Goal: Browse casually: Explore the website without a specific task or goal

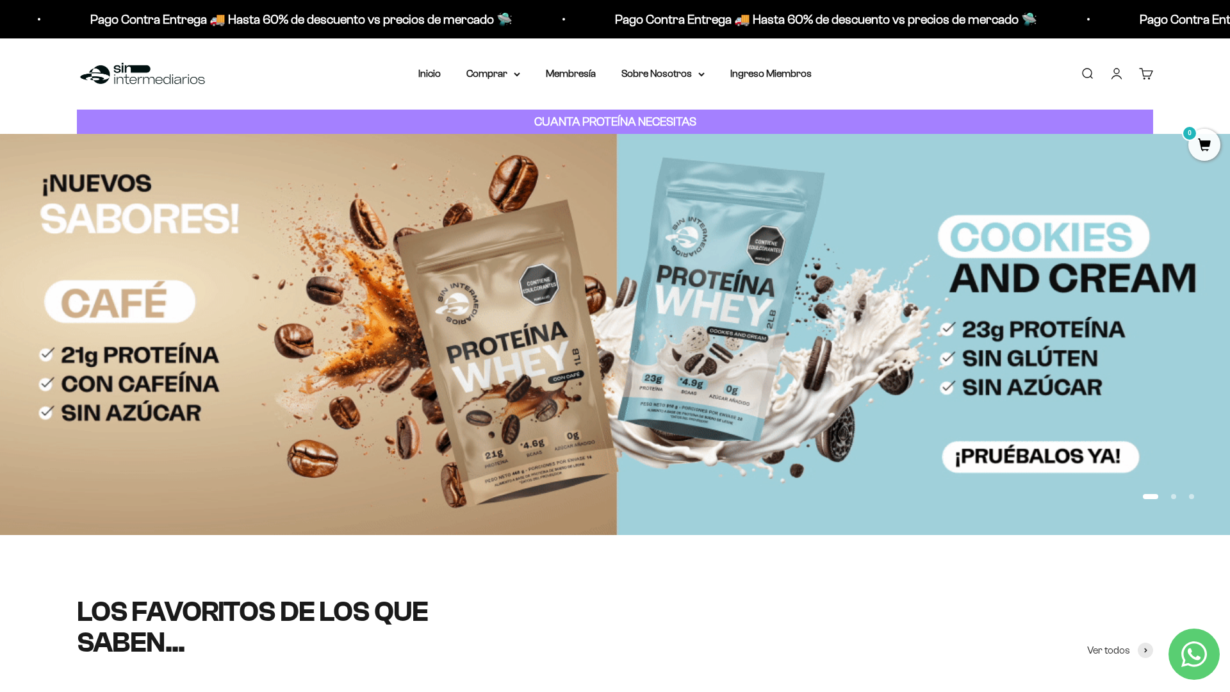
scroll to position [174, 0]
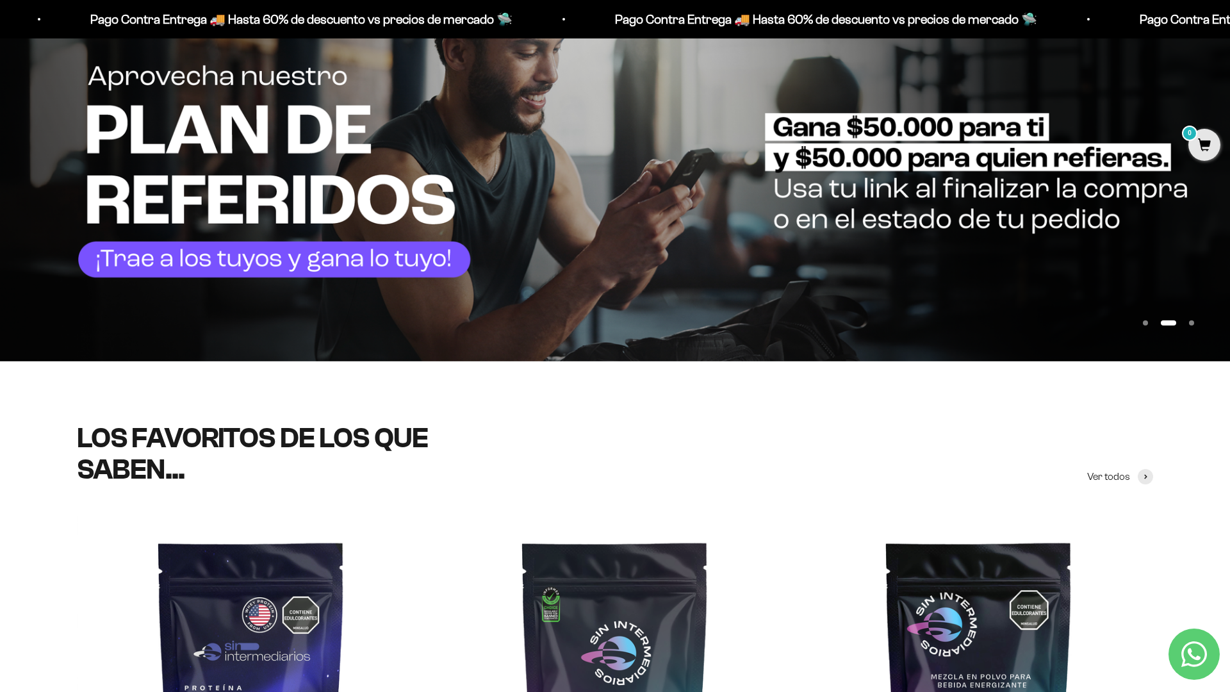
scroll to position [261, 0]
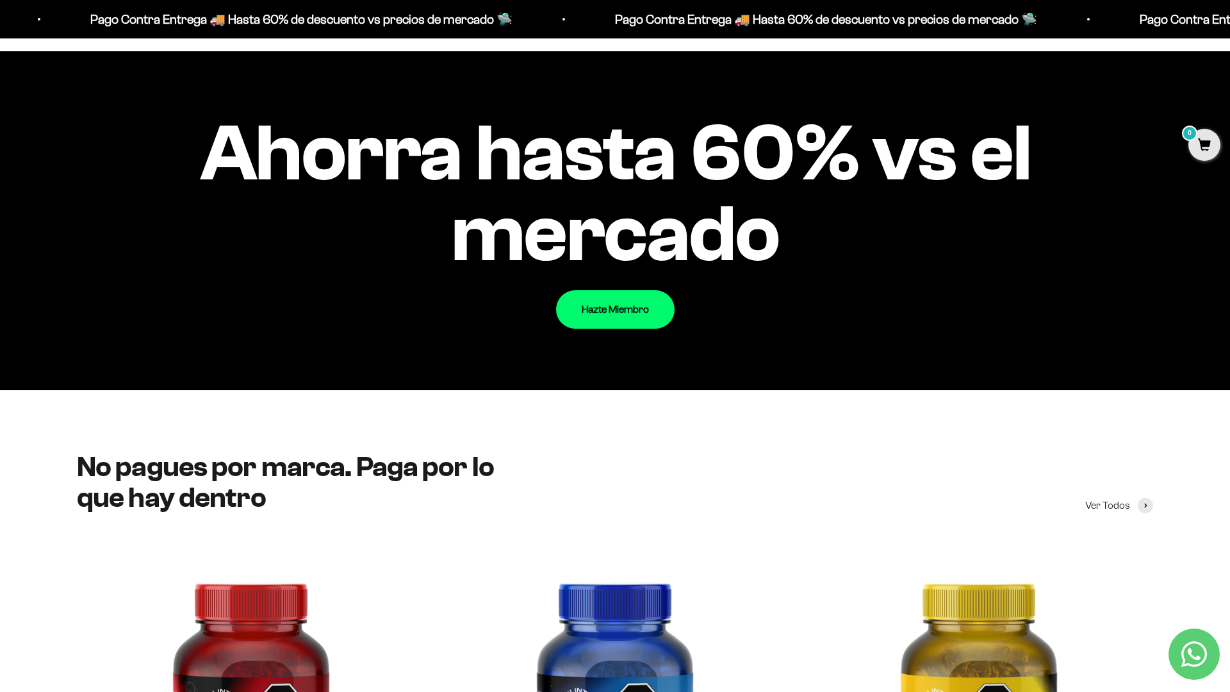
scroll to position [1592, 0]
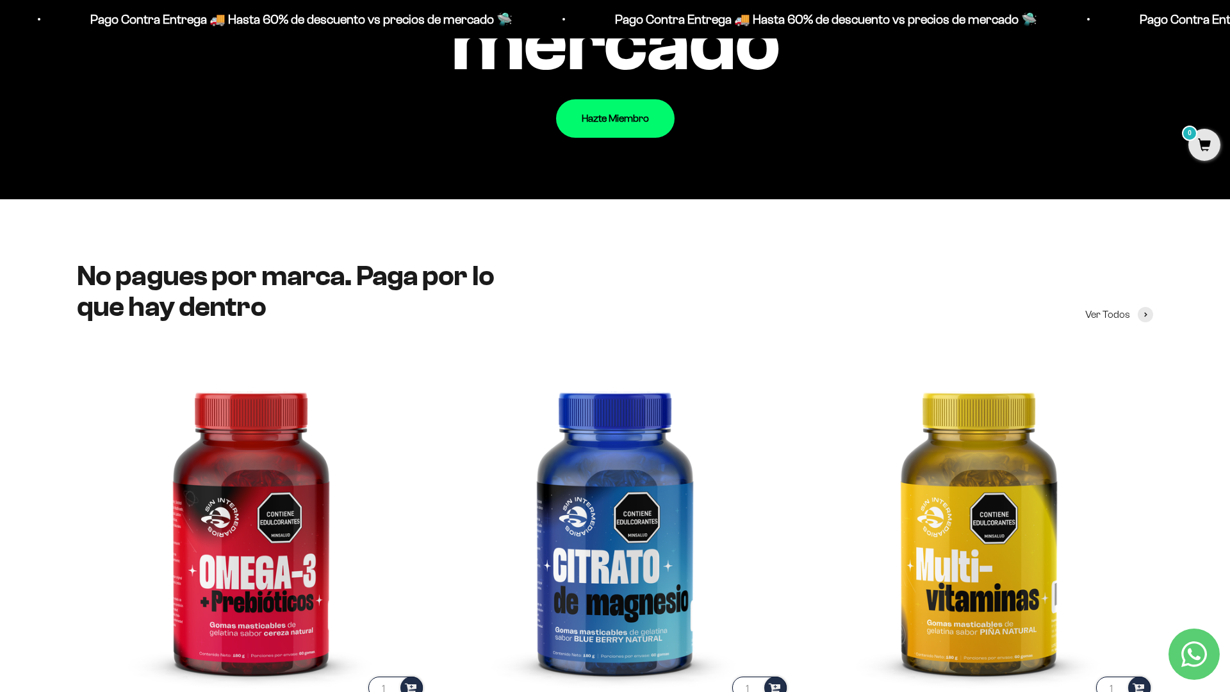
click at [979, 179] on div "Ahorra hasta 60% vs el mercado Hazte Miembro" at bounding box center [615, 29] width 1230 height 339
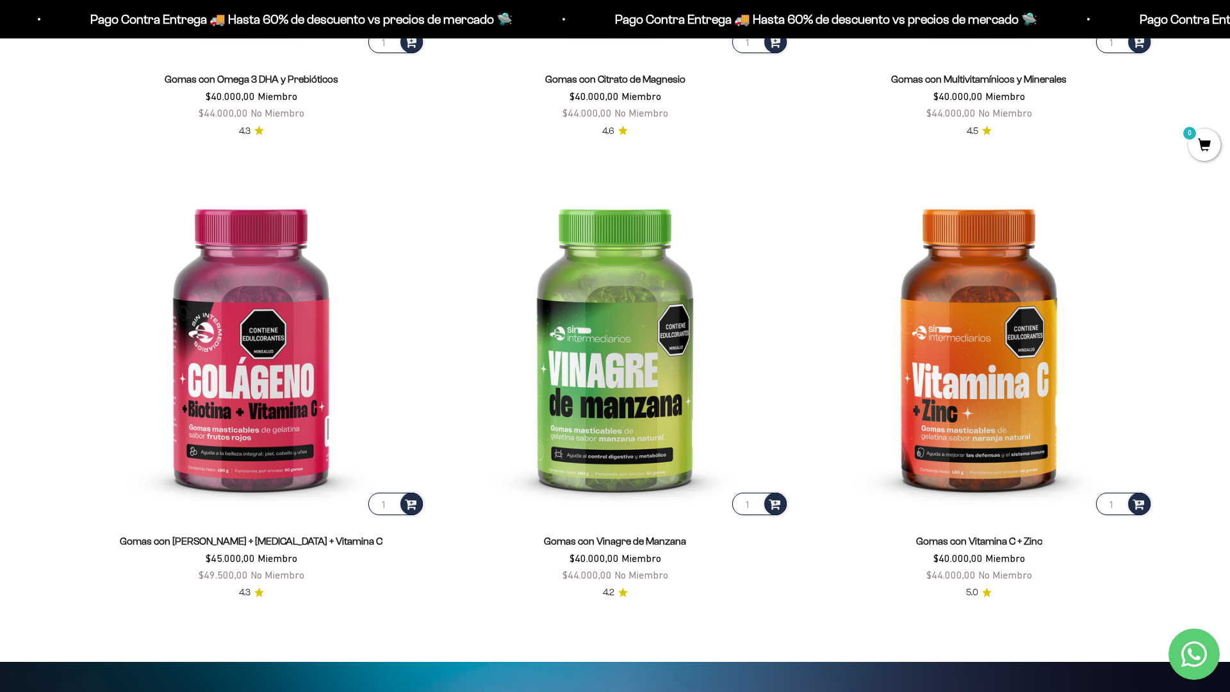
click at [1186, 179] on scroll-carousel "1 Gomas con Omega 3 DHA y [MEDICAL_DATA] $40.000,00 Miembro $44.000,00 No Miemb…" at bounding box center [615, 153] width 1230 height 892
click at [1229, 29] on html "Ir al contenido Pago Contra Entrega 🚚 Hasta 60% de descuento vs precios [PERSON…" at bounding box center [615, 666] width 1230 height 6188
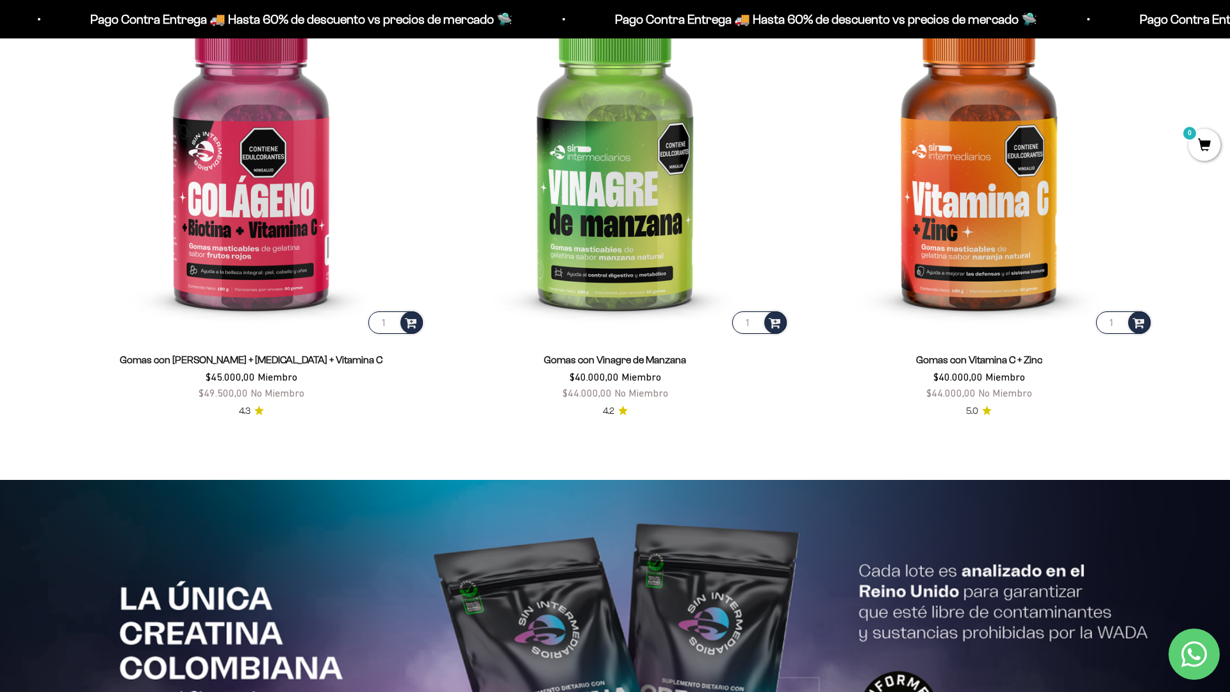
click at [1229, 29] on html "Ir al contenido Pago Contra Entrega 🚚 Hasta 60% de descuento vs precios [PERSON…" at bounding box center [615, 484] width 1230 height 6188
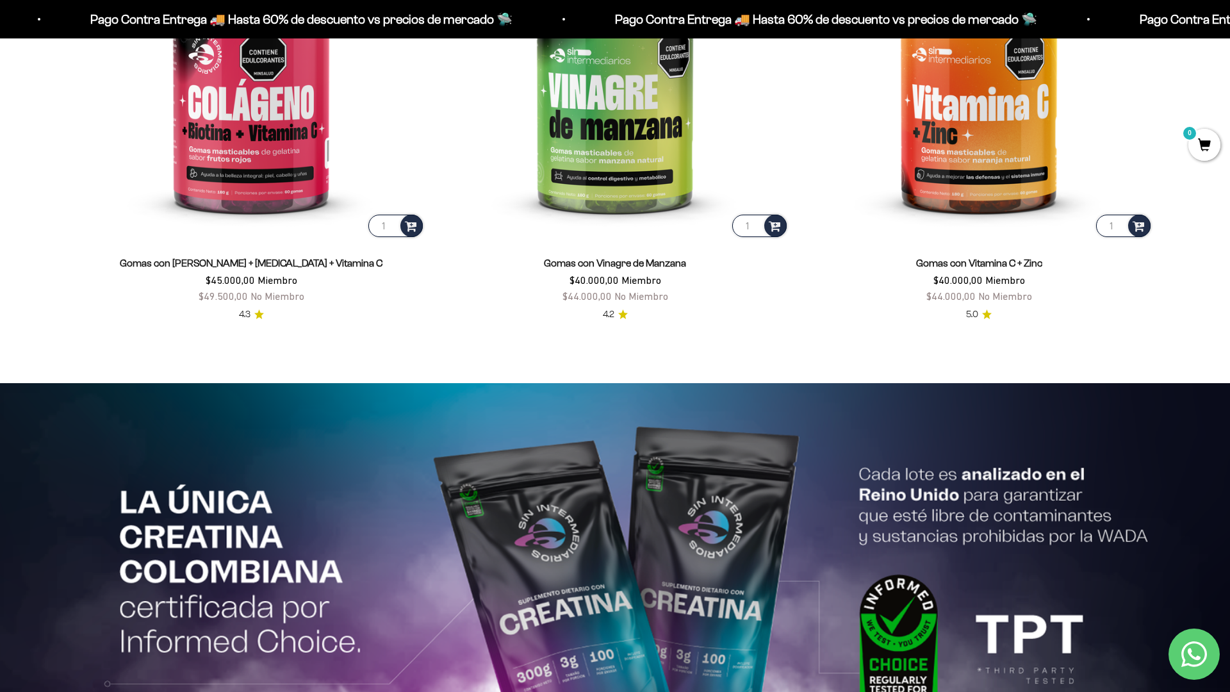
click at [1229, 29] on html "Ir al contenido Pago Contra Entrega 🚚 Hasta 60% de descuento vs precios [PERSON…" at bounding box center [615, 387] width 1230 height 6187
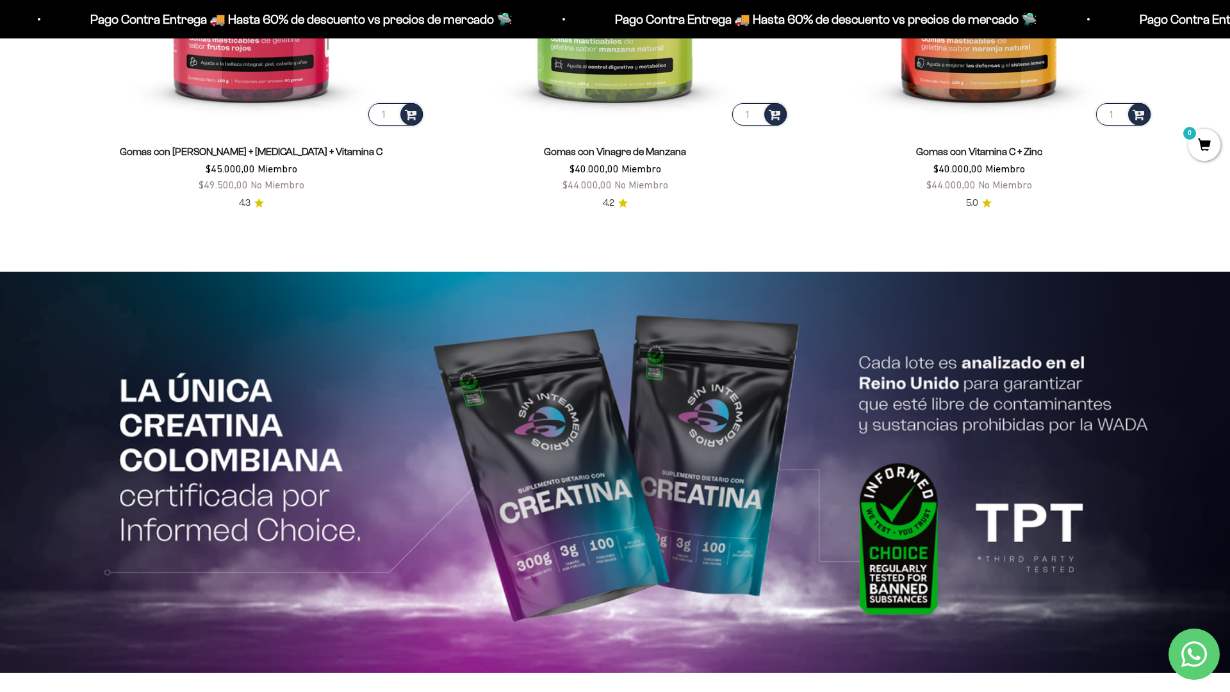
click at [1229, 29] on html "Ir al contenido Pago Contra Entrega 🚚 Hasta 60% de descuento vs precios [PERSON…" at bounding box center [615, 276] width 1230 height 6187
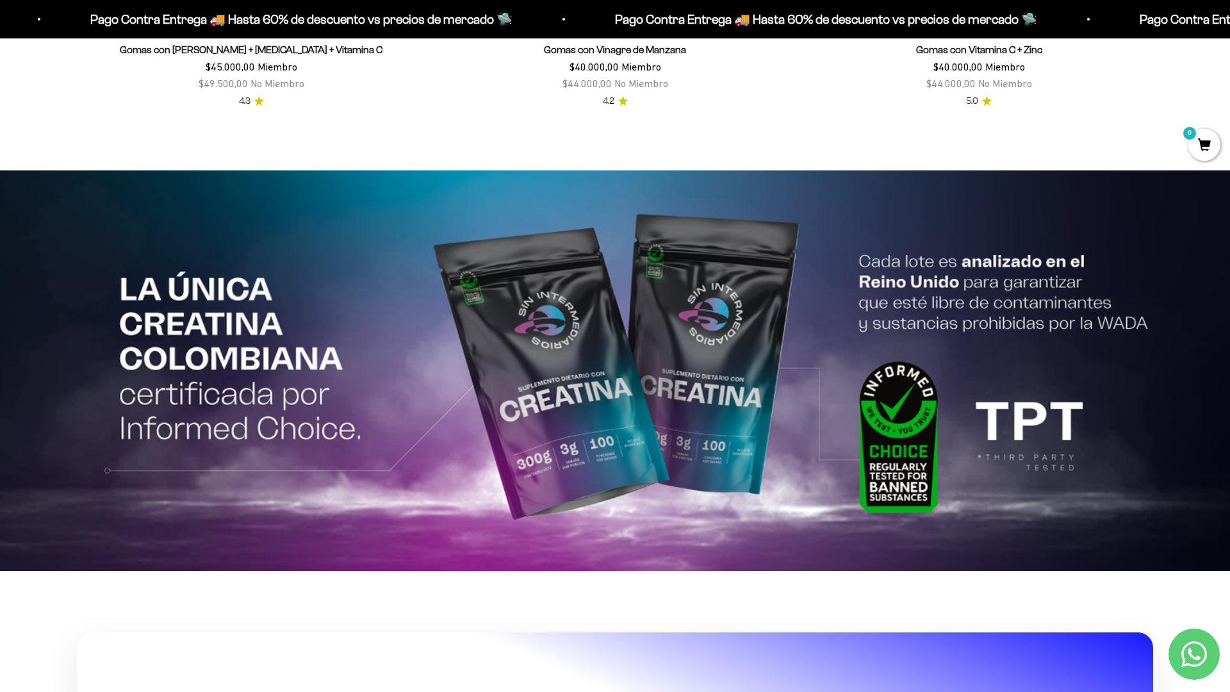
click at [1229, 29] on html "Ir al contenido Pago Contra Entrega 🚚 Hasta 60% de descuento vs precios [PERSON…" at bounding box center [615, 174] width 1230 height 6187
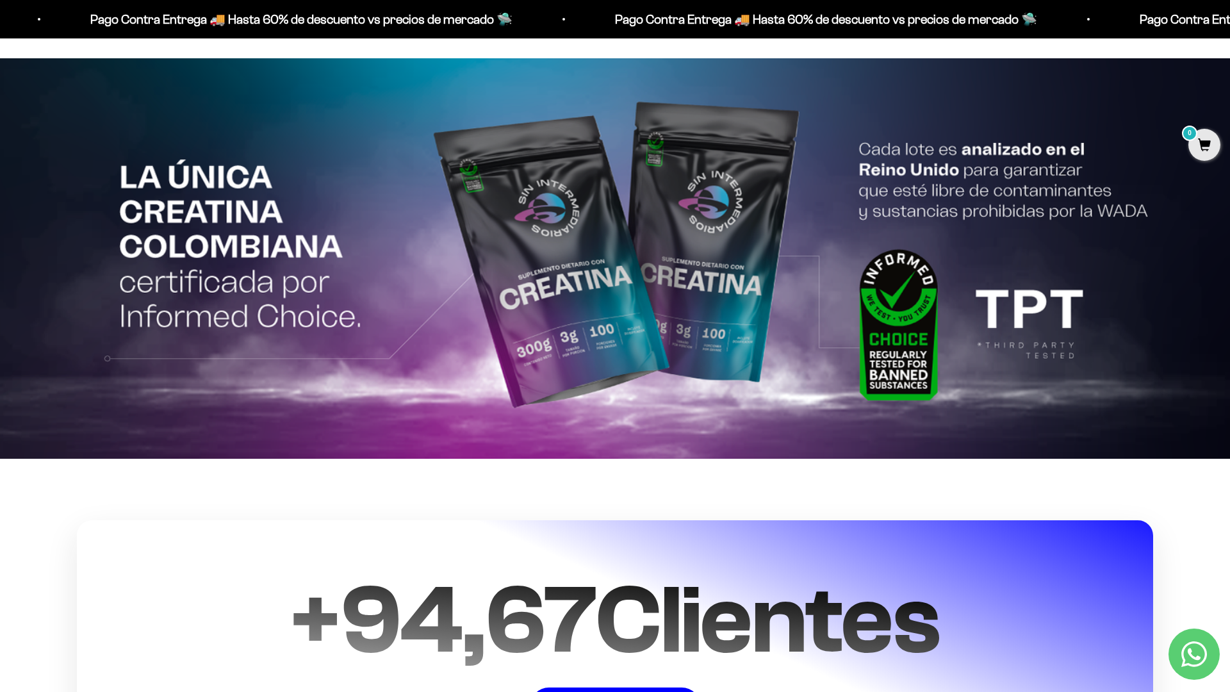
click at [1229, 29] on html "Ir al contenido Pago Contra Entrega 🚚 Hasta 60% de descuento vs precios [PERSON…" at bounding box center [615, 62] width 1230 height 6187
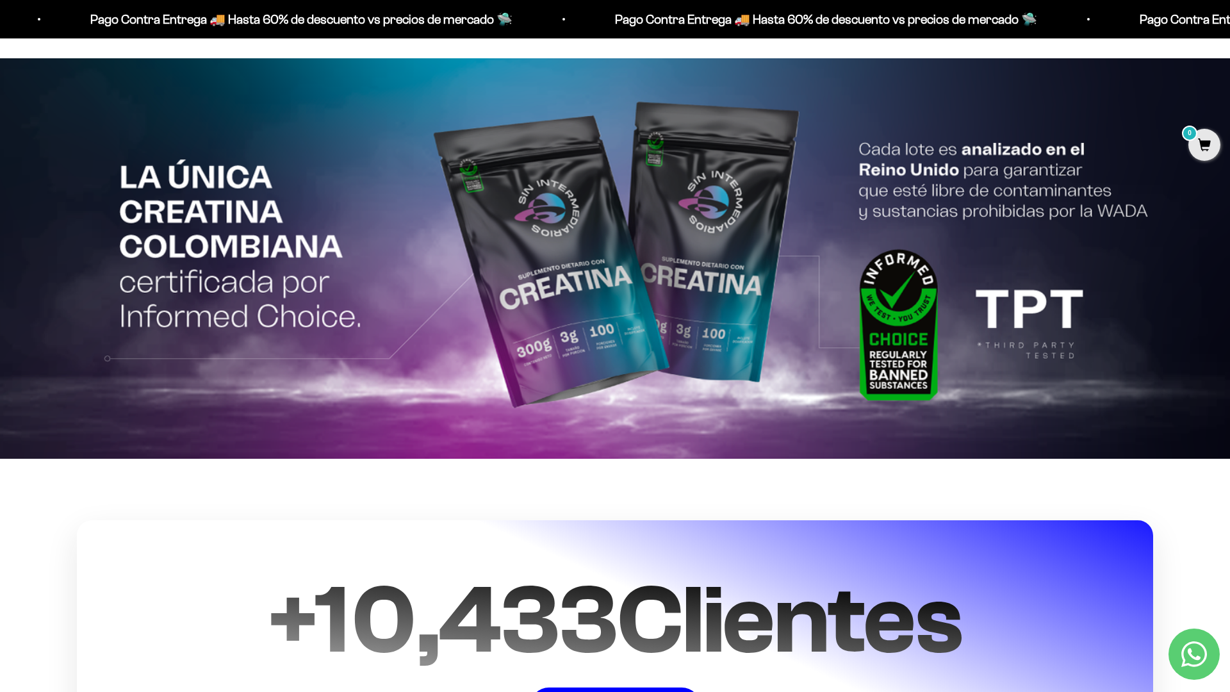
scroll to position [3199, 0]
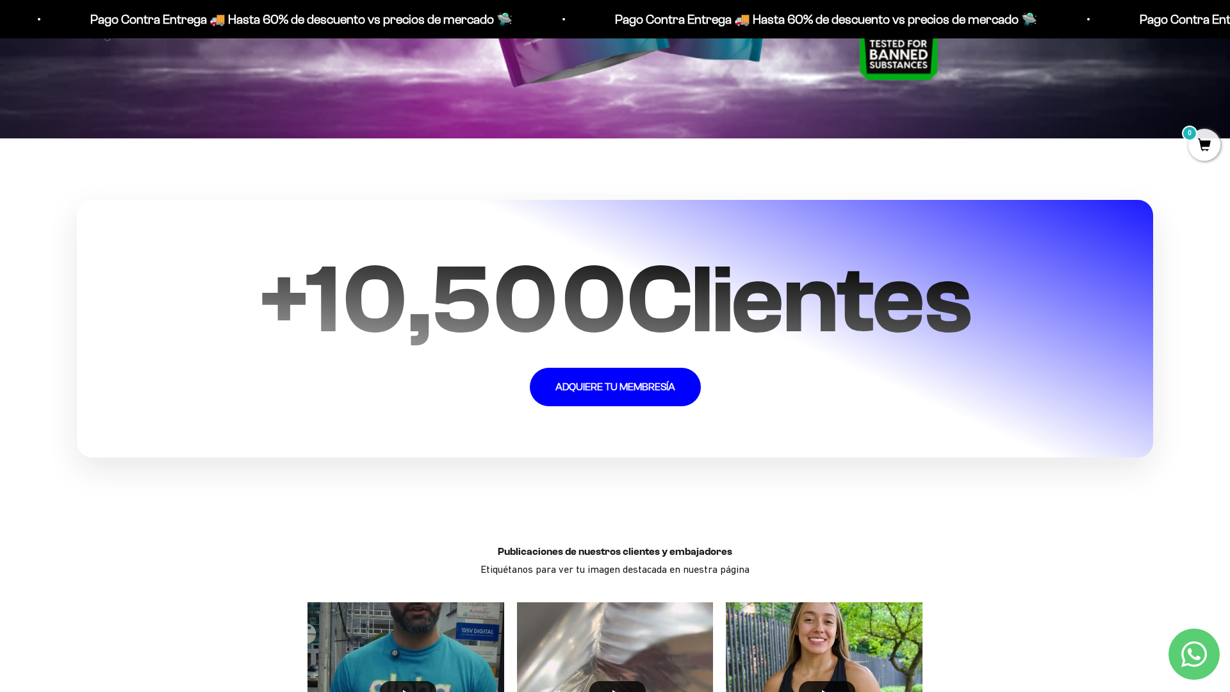
click at [1173, 496] on section "+ 10,500 Clientes ADQUIERE TU MEMBRESÍA" at bounding box center [615, 328] width 1230 height 380
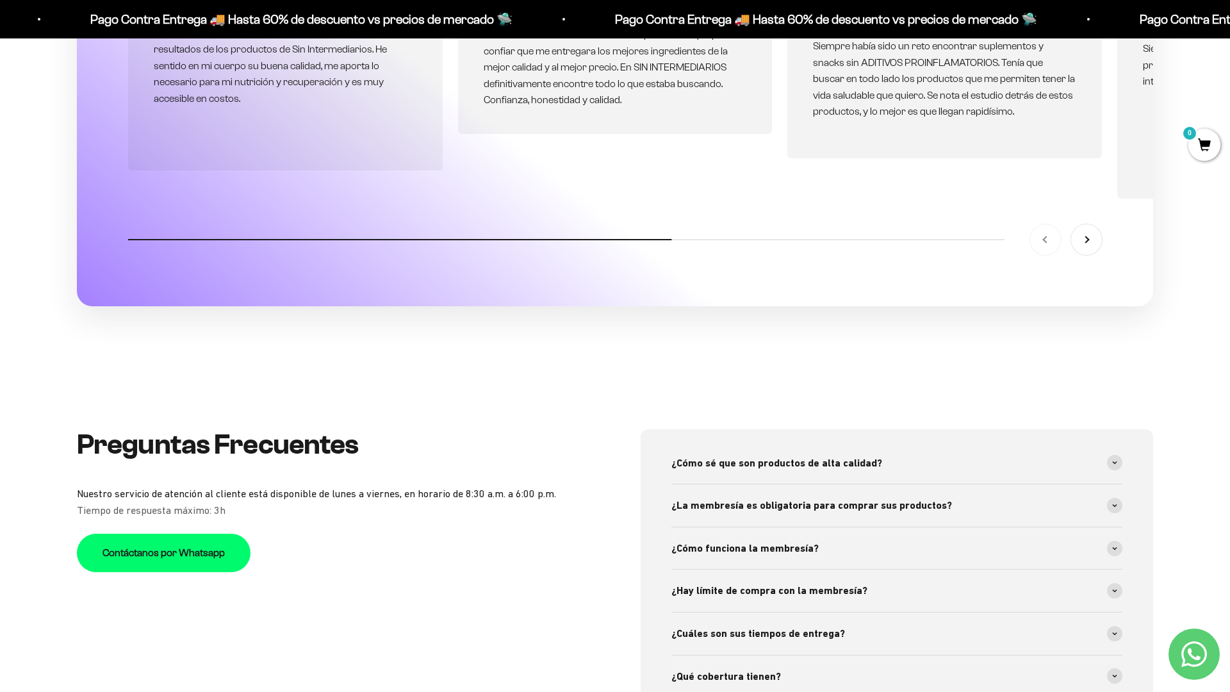
click at [1186, 179] on section "[PERSON_NAME] #1 Crossfit CO Como atleta de alto rendimiento, estoy muy a gusto…" at bounding box center [615, 122] width 1230 height 490
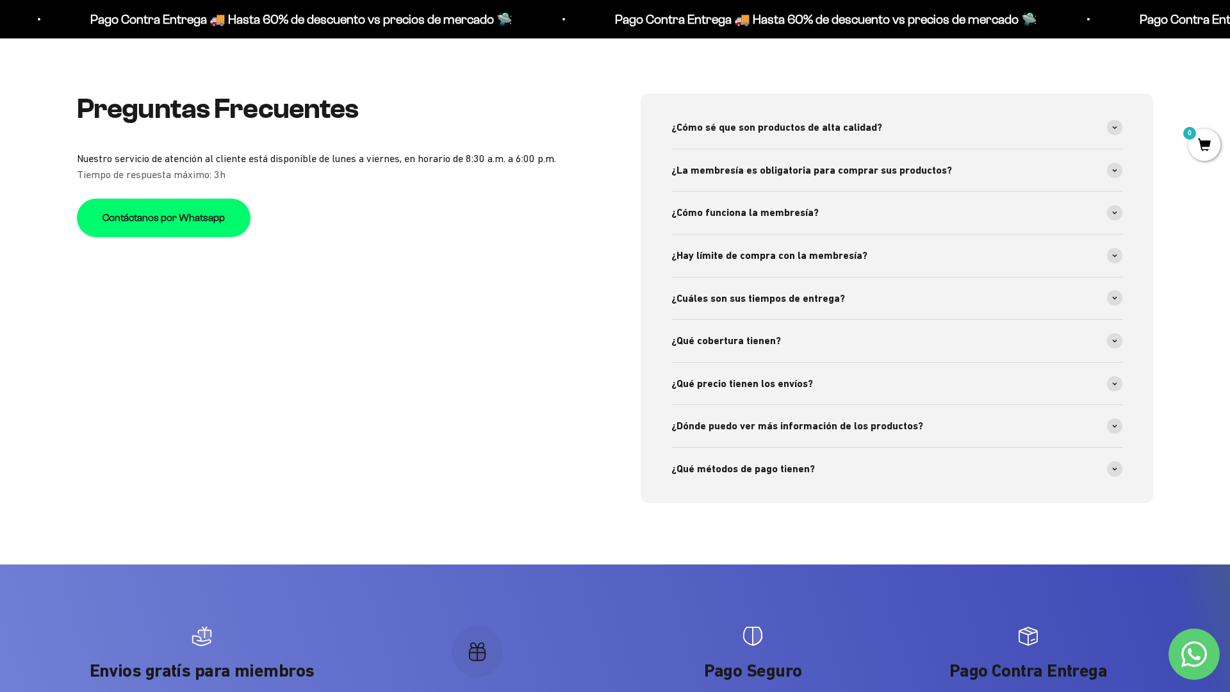
click at [1153, 179] on div "Preguntas Frecuentes Nuestro servicio de atención al cliente está disponible de…" at bounding box center [615, 298] width 1230 height 532
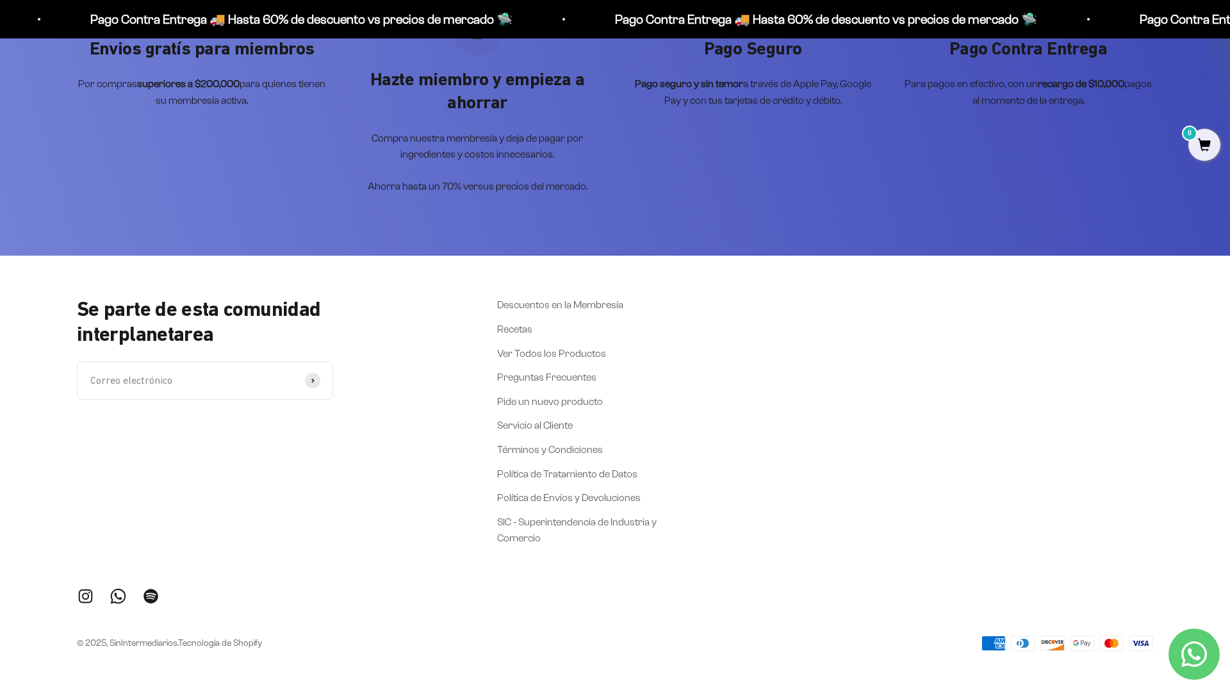
scroll to position [5495, 0]
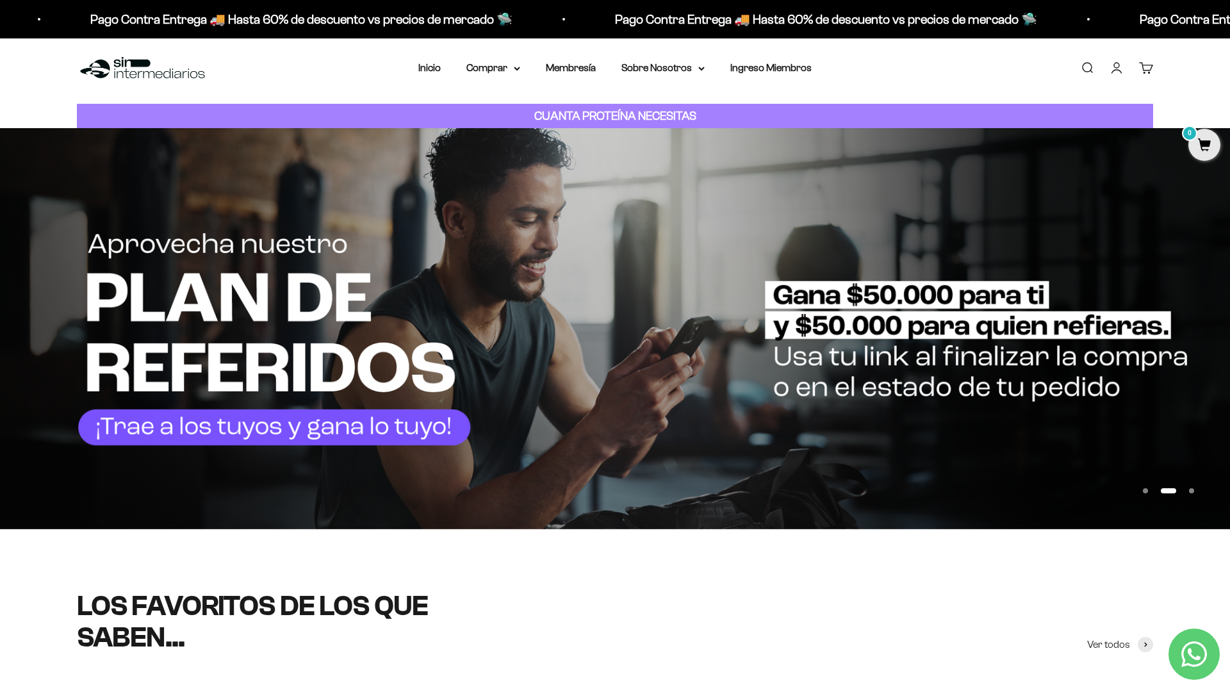
scroll to position [0, 0]
